Goal: Information Seeking & Learning: Learn about a topic

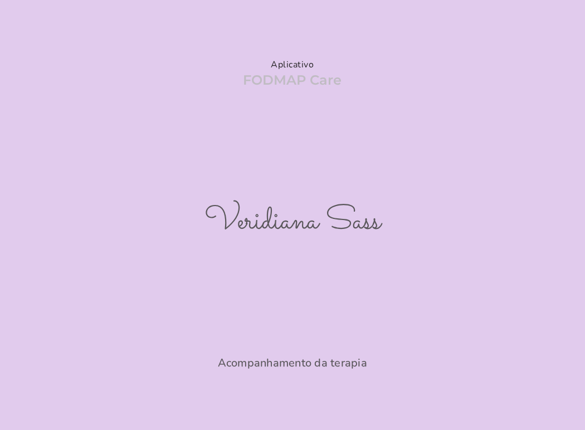
scroll to position [220, 0]
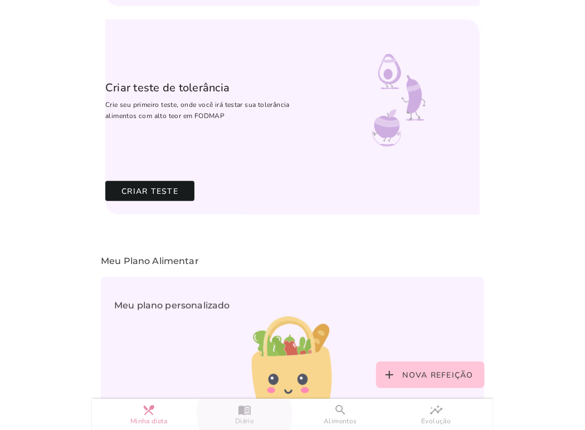
click at [0, 0] on slot "menu_book" at bounding box center [0, 0] width 0 height 0
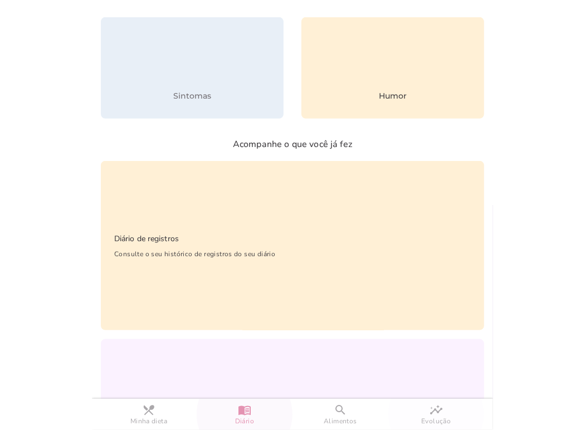
scroll to position [31, 0]
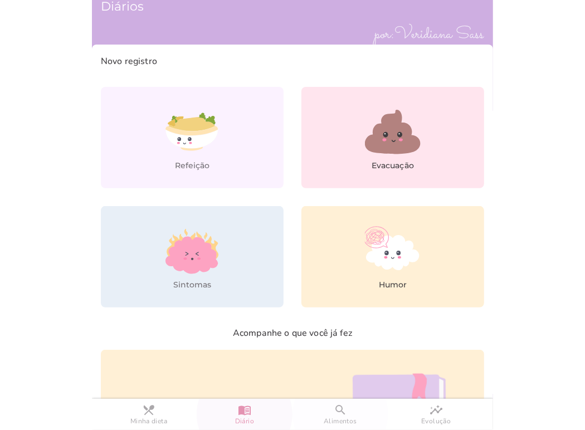
click at [0, 0] on slot "search" at bounding box center [0, 0] width 0 height 0
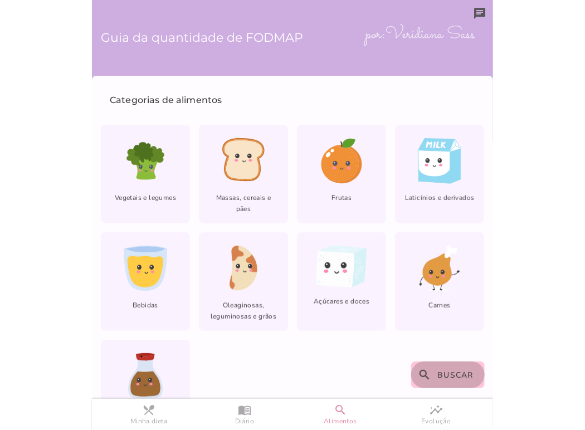
click at [449, 372] on span "Buscar" at bounding box center [456, 375] width 36 height 11
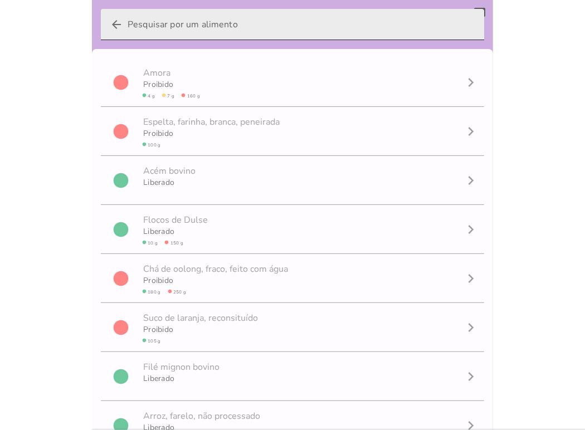
click at [146, 21] on input "arrow_back" at bounding box center [302, 24] width 348 height 31
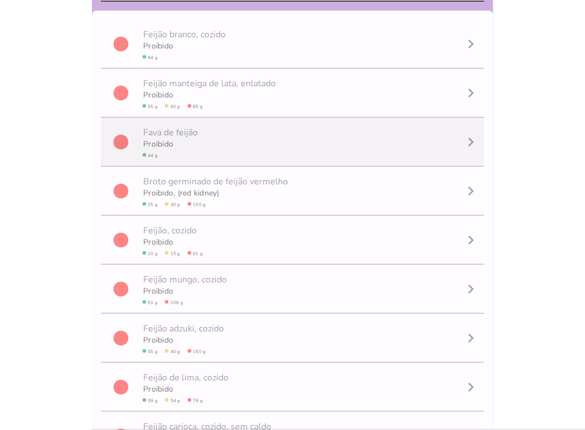
scroll to position [56, 0]
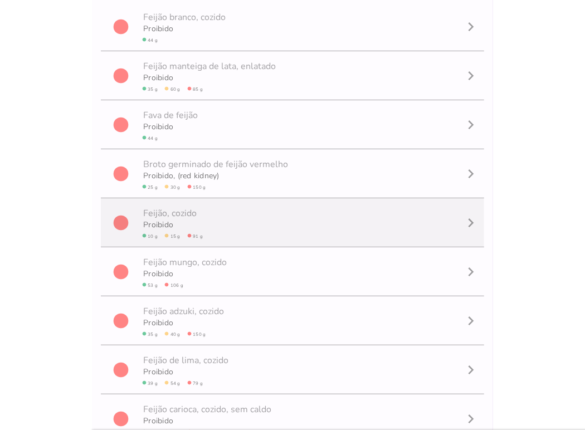
type input "feijão"
type mwc-textfield "feijão"
click at [272, 222] on mwc-list-item "circle F e i j ã o , cozido Proibido circle 10 g circle 15 g circle 91 g naviga…" at bounding box center [292, 222] width 383 height 49
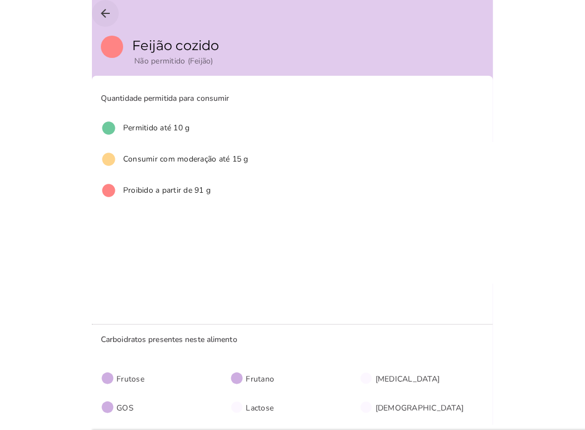
click at [99, 11] on icon "arrow_back" at bounding box center [105, 13] width 13 height 13
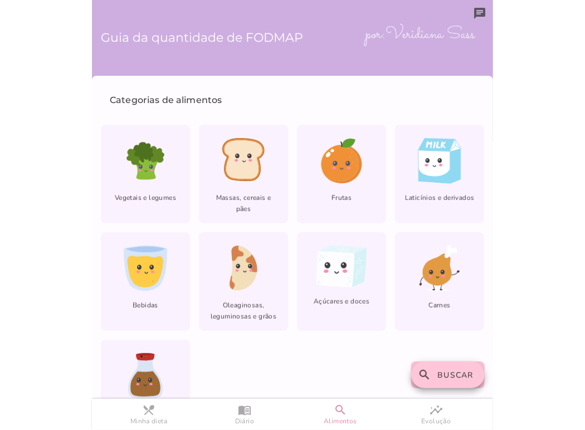
click at [448, 378] on span "Buscar" at bounding box center [456, 375] width 36 height 11
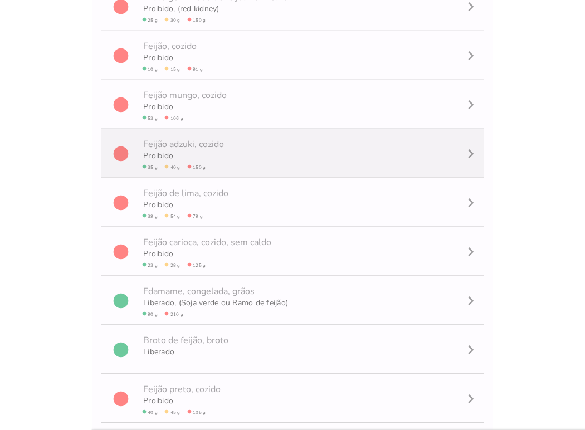
scroll to position [274, 0]
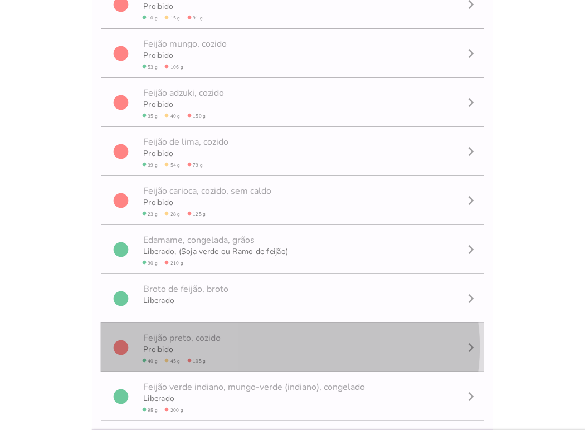
click at [251, 332] on mwc-list-item "circle F e i j ã o p r e t o , cozido Proibido circle 40 g circle 45 g circle 1…" at bounding box center [292, 347] width 383 height 49
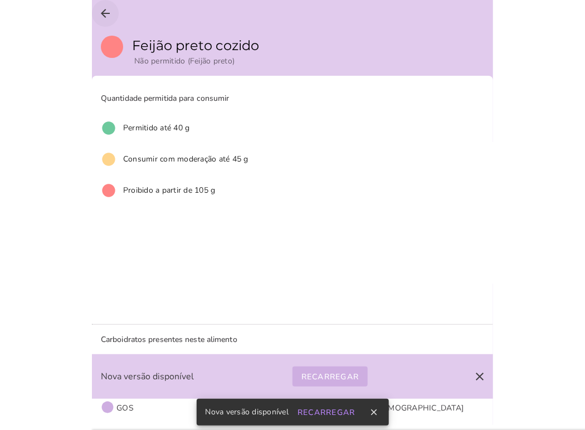
click at [103, 8] on icon "arrow_back" at bounding box center [105, 13] width 13 height 13
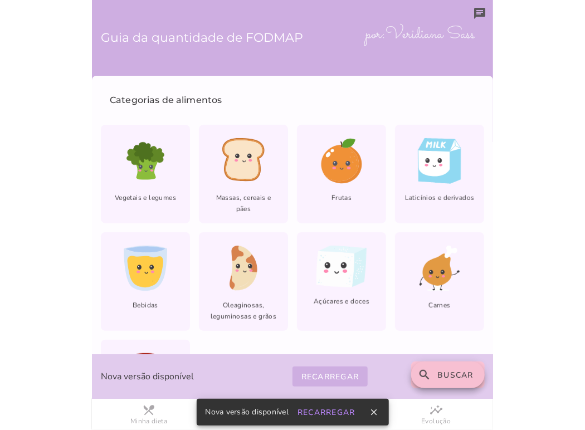
click at [446, 371] on span "Buscar" at bounding box center [456, 375] width 36 height 11
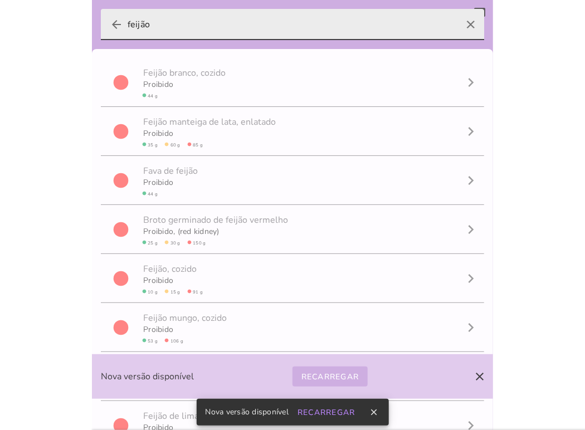
drag, startPoint x: 149, startPoint y: 19, endPoint x: 118, endPoint y: 14, distance: 31.5
click at [118, 14] on label "arrow_back feijão clear" at bounding box center [292, 24] width 383 height 31
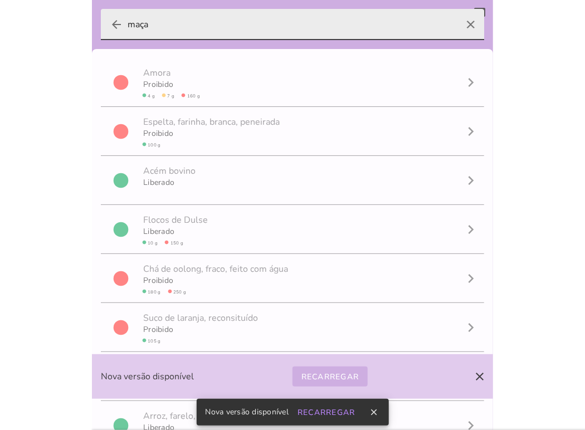
type input "maça"
type mwc-textfield "maça"
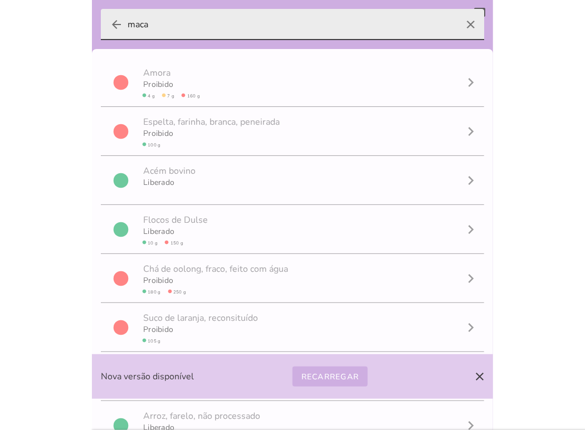
type input "maca"
type mwc-textfield "maca"
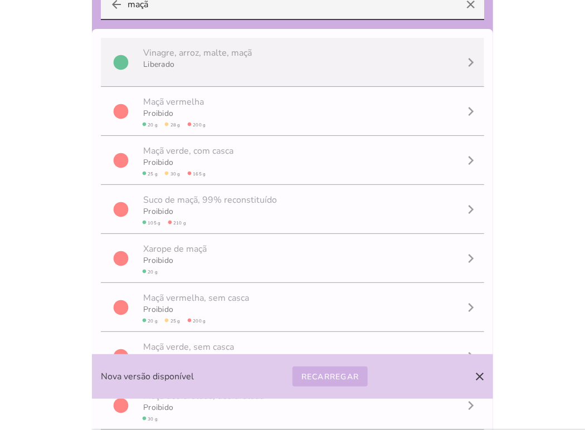
scroll to position [29, 0]
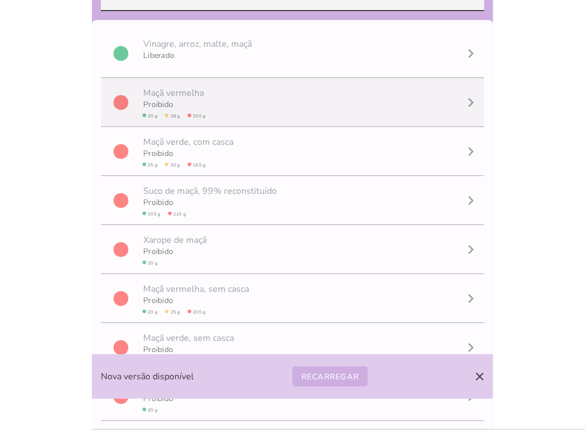
type input "maçã"
type mwc-textfield "maçã"
click at [220, 105] on mwc-list-item "circle M a ç ã v e r m e l h a Proibido circle 20 g circle 28 g circle 200 g na…" at bounding box center [292, 102] width 383 height 49
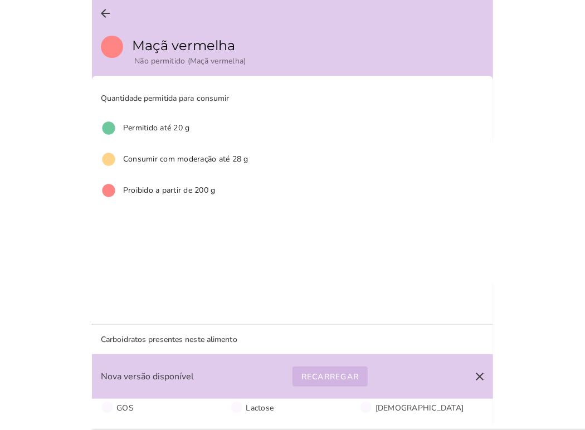
click at [334, 383] on button "Recarregar" at bounding box center [331, 377] width 76 height 20
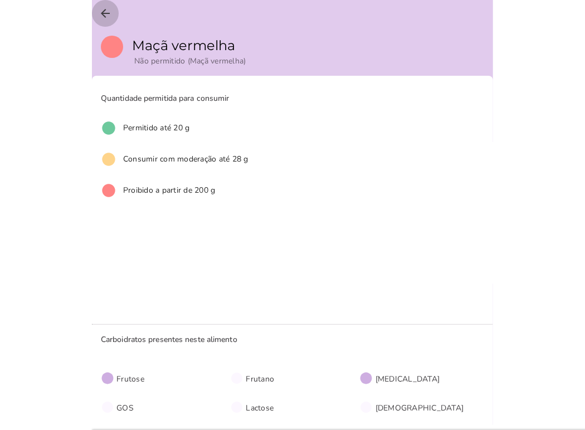
drag, startPoint x: 110, startPoint y: 9, endPoint x: 198, endPoint y: 88, distance: 118.1
click at [109, 9] on icon "arrow_back" at bounding box center [105, 13] width 13 height 13
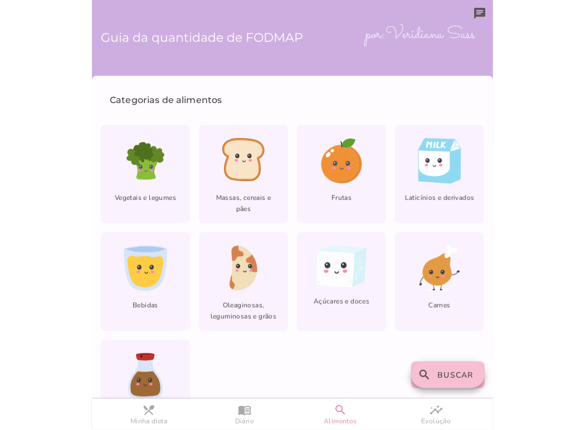
click at [458, 379] on span "Buscar" at bounding box center [456, 375] width 36 height 11
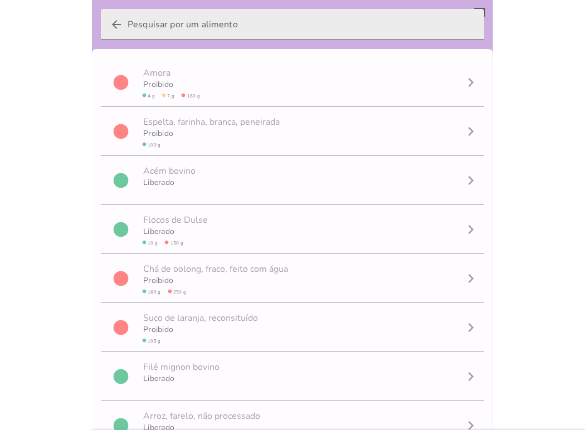
click at [202, 35] on input "arrow_back" at bounding box center [302, 24] width 348 height 31
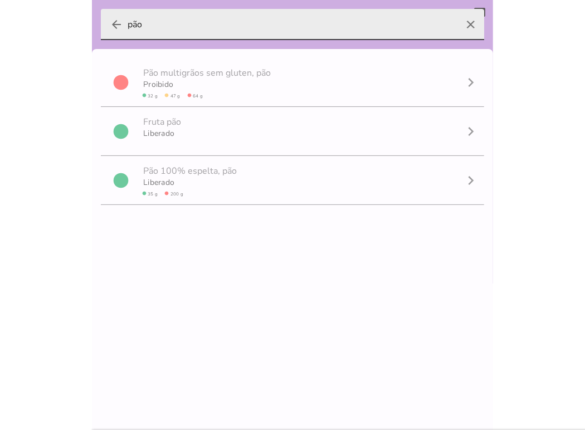
click at [109, 25] on label "arrow_back pão clear" at bounding box center [292, 24] width 383 height 31
click at [128, 25] on input "pão" at bounding box center [293, 24] width 330 height 31
type input "pão"
type mwc-textfield "pão"
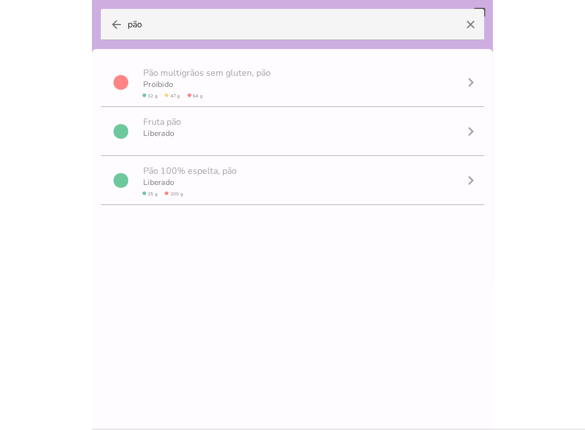
click at [116, 23] on icon "arrow_back" at bounding box center [116, 24] width 13 height 13
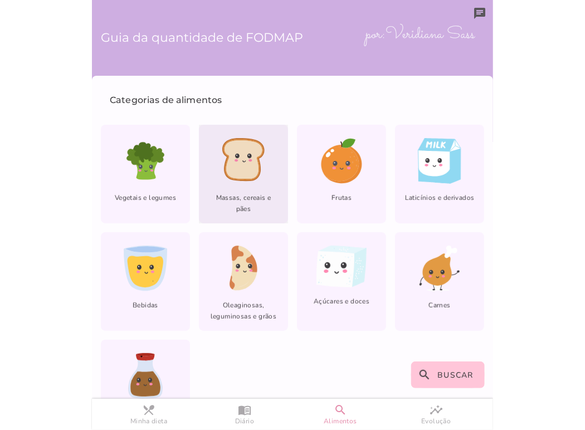
click at [235, 155] on icon at bounding box center [237, 156] width 4 height 5
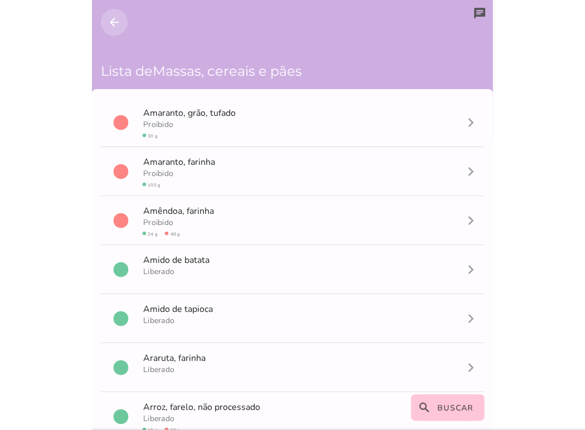
click at [106, 20] on button "arrow_back" at bounding box center [114, 22] width 27 height 27
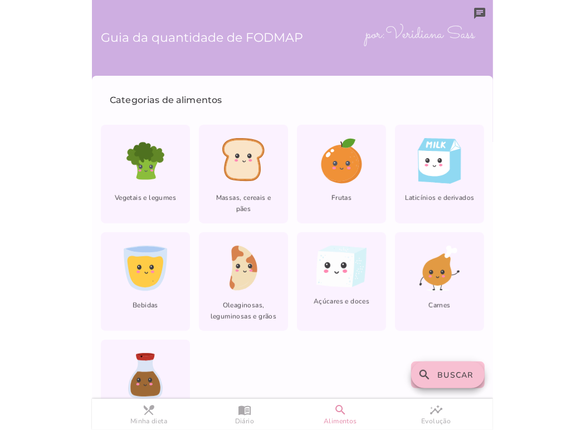
click at [441, 378] on span "Buscar" at bounding box center [456, 375] width 36 height 11
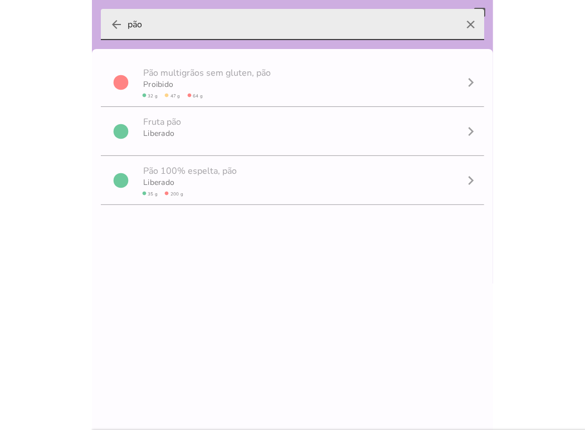
drag, startPoint x: 160, startPoint y: 27, endPoint x: 119, endPoint y: 17, distance: 42.4
click at [119, 17] on label "arrow_back pão clear" at bounding box center [292, 24] width 383 height 31
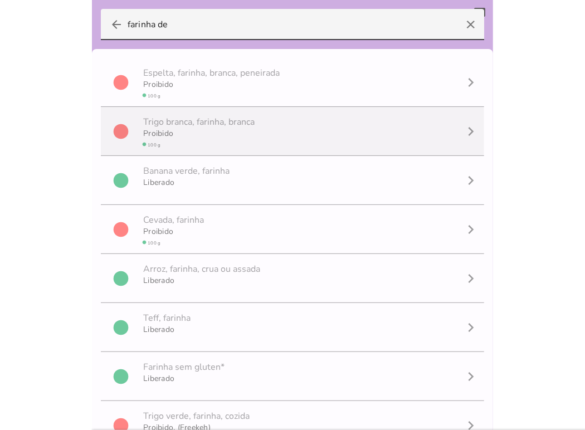
type input "farinha de"
type mwc-textfield "farinha de"
click at [266, 136] on mwc-list-item "circle T r i g o b r a n c a , farinha, branca Proibido circle 100 g navigate_n…" at bounding box center [292, 131] width 383 height 49
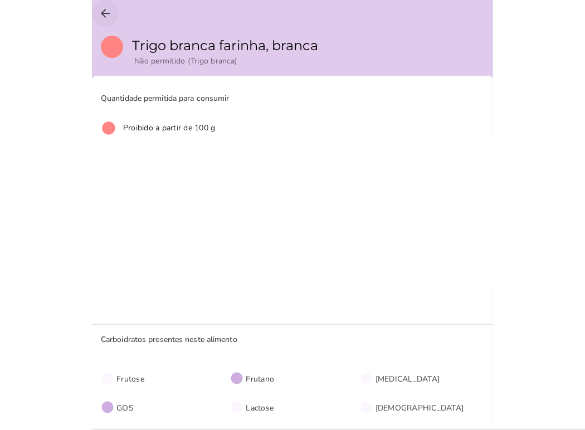
click at [100, 15] on icon "arrow_back" at bounding box center [105, 13] width 13 height 13
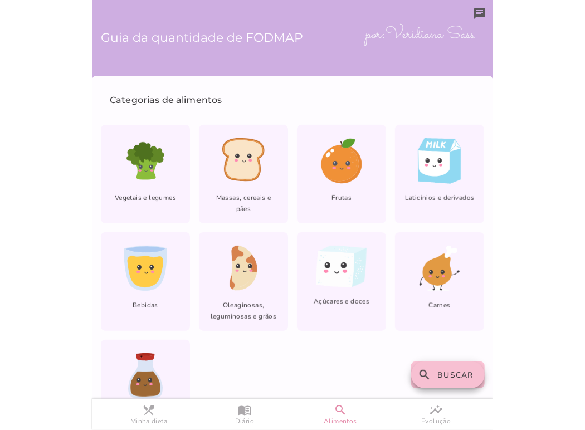
click at [431, 372] on button "search Buscar" at bounding box center [448, 375] width 74 height 27
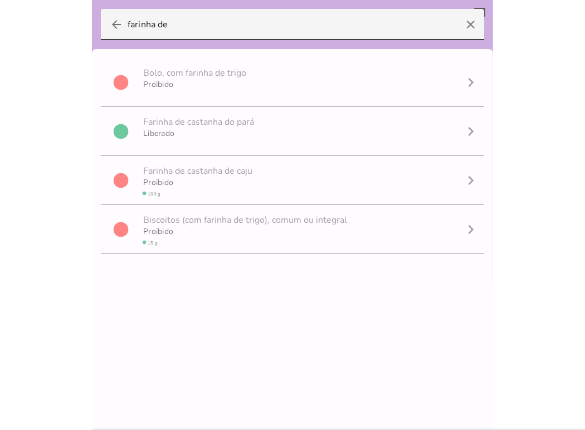
drag, startPoint x: 157, startPoint y: 22, endPoint x: 96, endPoint y: 15, distance: 61.2
click at [96, 15] on back-drop "Guia da quantidade de FODMAP por: Veridiana Sass Lista de Categorias de aliment…" at bounding box center [292, 215] width 401 height 431
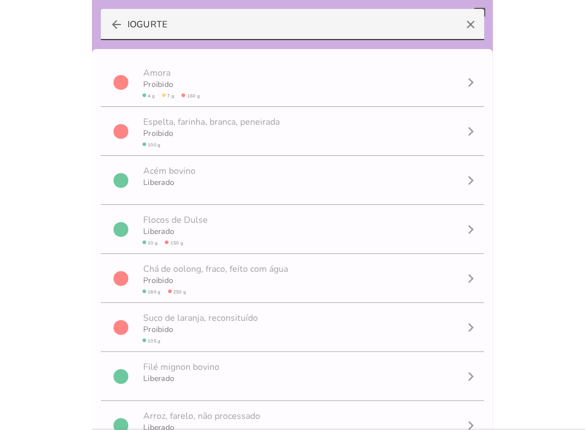
type input "IOGURTE"
type mwc-textfield "IOGURTE"
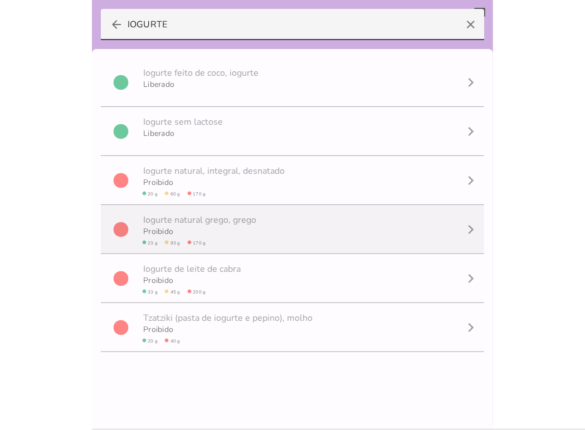
click at [276, 242] on mwc-list-item "circle I o g u r t e n a t u r a l g r e g o , grego Proibido circle 23 g circl…" at bounding box center [292, 229] width 383 height 49
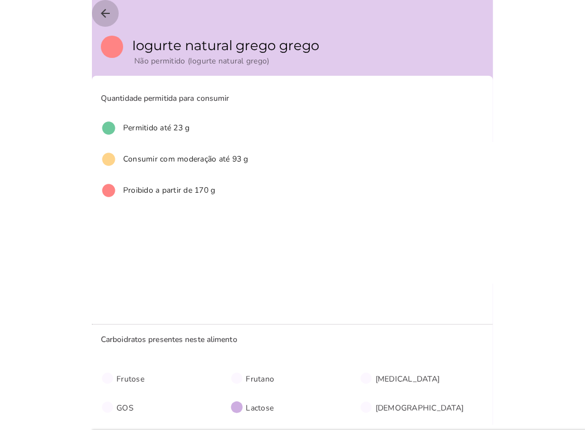
click at [111, 8] on icon "arrow_back" at bounding box center [105, 13] width 13 height 13
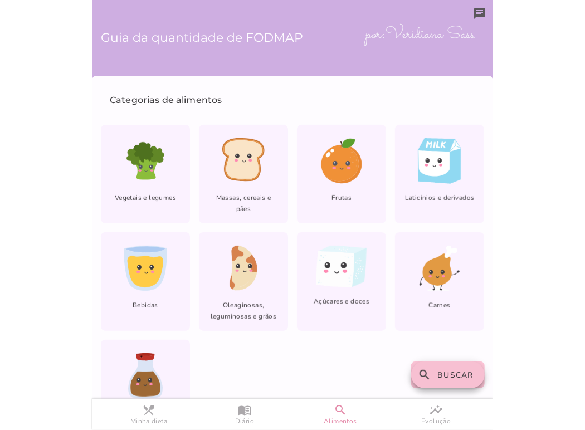
click at [454, 380] on span "Buscar" at bounding box center [456, 375] width 36 height 11
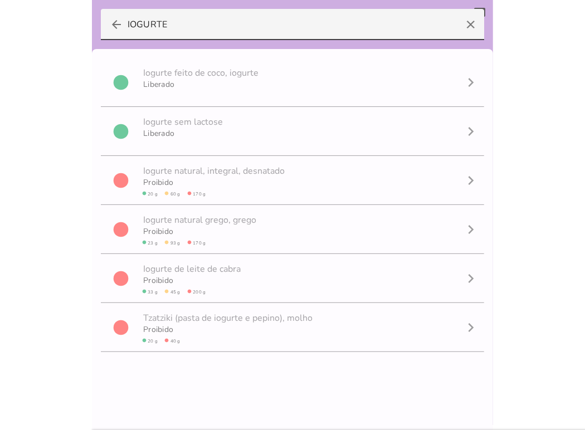
drag, startPoint x: 178, startPoint y: 17, endPoint x: 70, endPoint y: 15, distance: 108.7
click at [70, 15] on body at bounding box center [292, 215] width 585 height 430
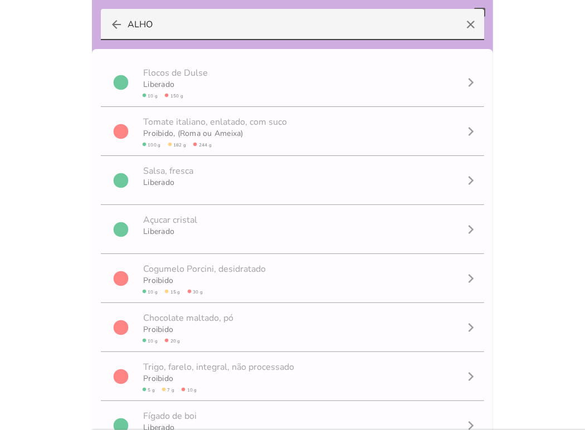
type input "ALHO"
type mwc-textfield "ALHO"
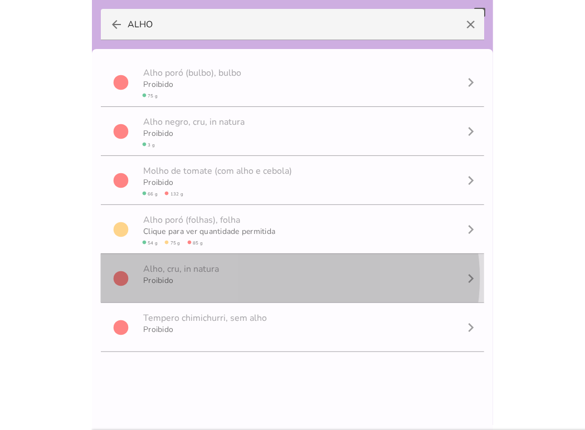
click at [207, 281] on span "A l h o , cru, in natura" at bounding box center [181, 268] width 80 height 29
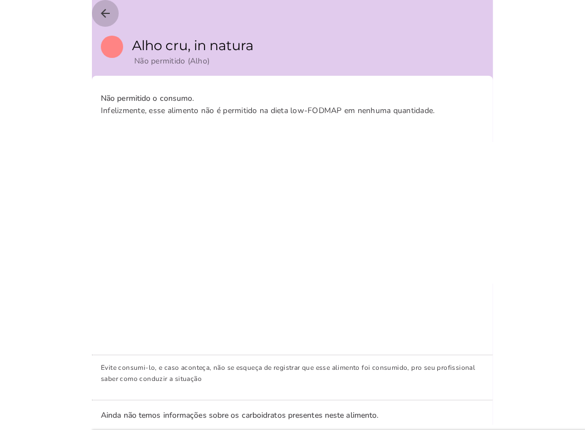
click at [105, 13] on icon "arrow_back" at bounding box center [105, 13] width 13 height 13
